Goal: Task Accomplishment & Management: Manage account settings

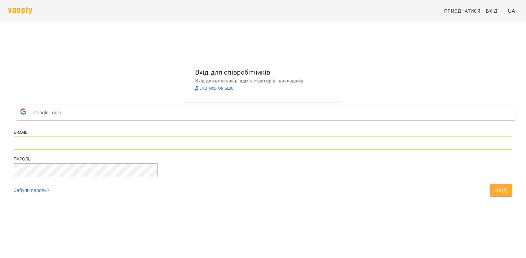
type input "**********"
click at [495, 194] on span "Вхід" at bounding box center [501, 190] width 12 height 8
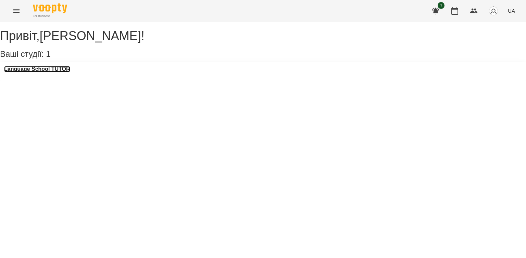
click at [33, 72] on h3 "Language School TUTOR" at bounding box center [37, 69] width 66 height 6
